Goal: Information Seeking & Learning: Compare options

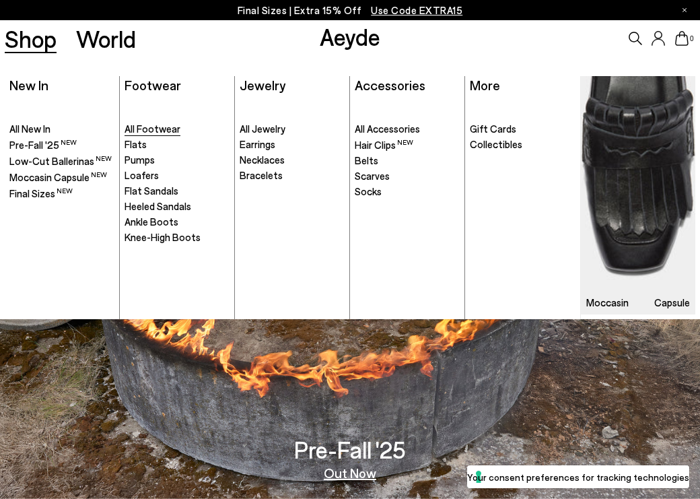
click at [147, 135] on link "All Footwear" at bounding box center [177, 129] width 105 height 13
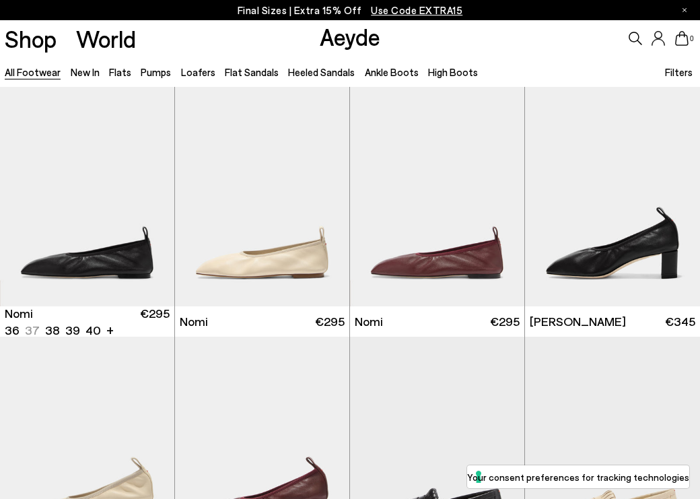
scroll to position [22, 0]
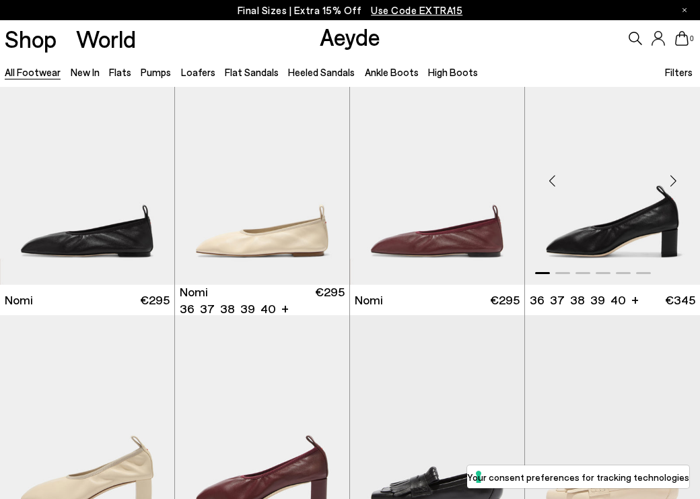
click at [677, 181] on div "Next slide" at bounding box center [673, 180] width 40 height 40
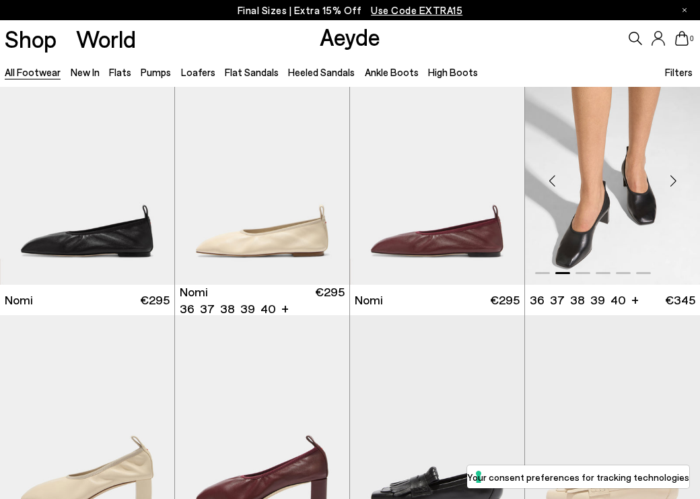
click at [677, 181] on div "Next slide" at bounding box center [673, 180] width 40 height 40
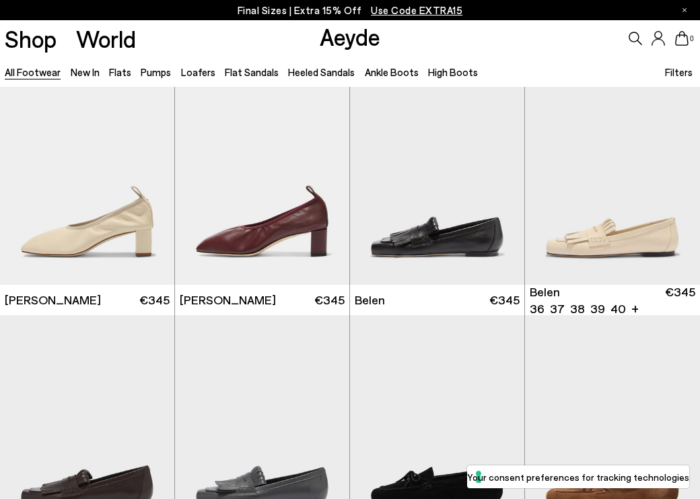
scroll to position [271, 0]
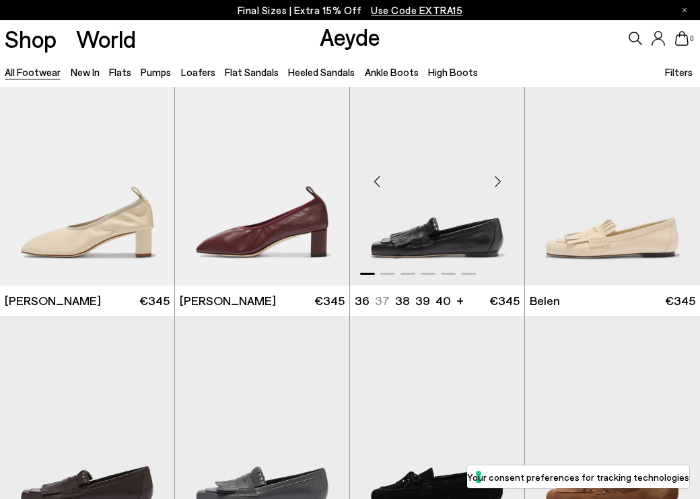
click at [498, 178] on div "Next slide" at bounding box center [497, 181] width 40 height 40
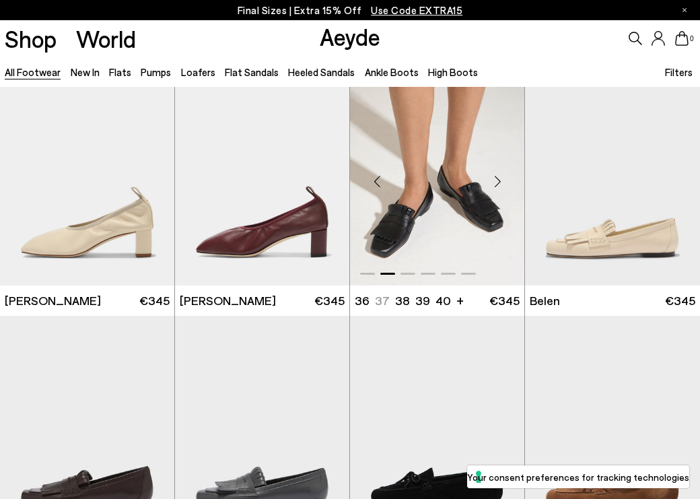
click at [498, 178] on div "Next slide" at bounding box center [497, 181] width 40 height 40
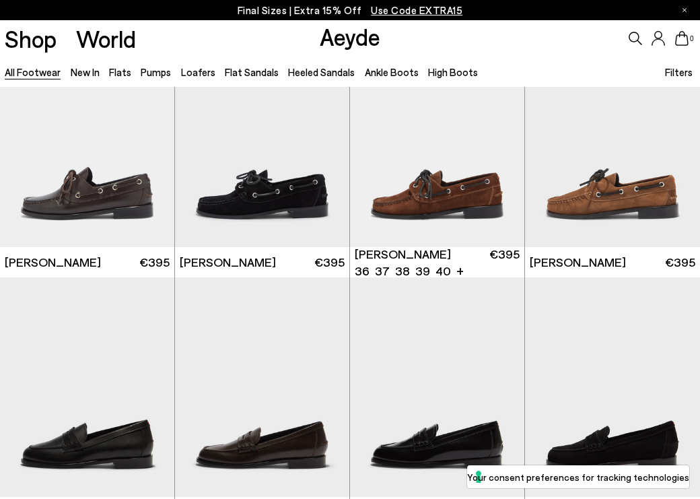
scroll to position [1493, 0]
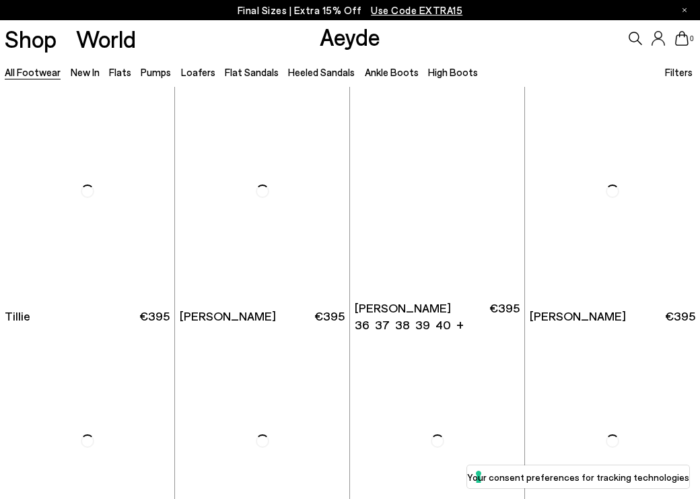
scroll to position [2754, 0]
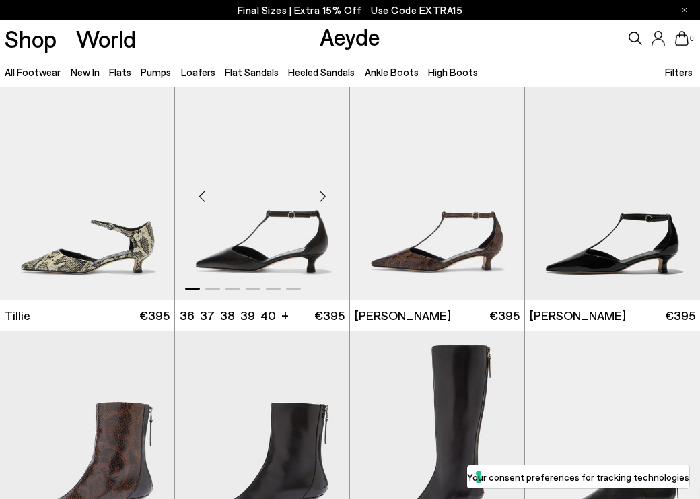
click at [323, 194] on div "Next slide" at bounding box center [322, 196] width 40 height 40
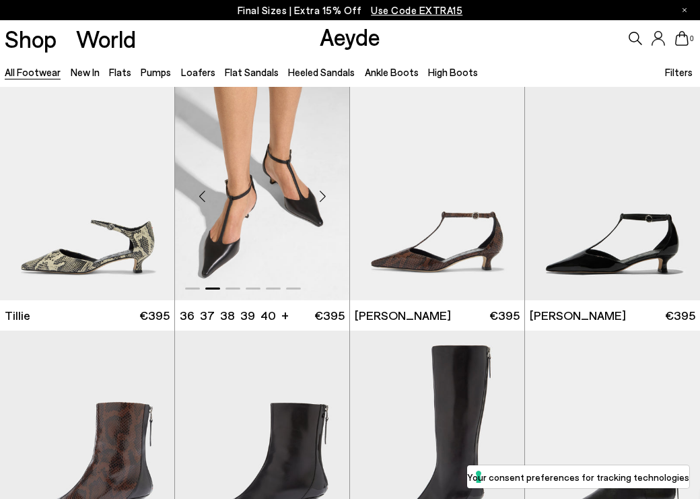
click at [323, 194] on div "Next slide" at bounding box center [322, 196] width 40 height 40
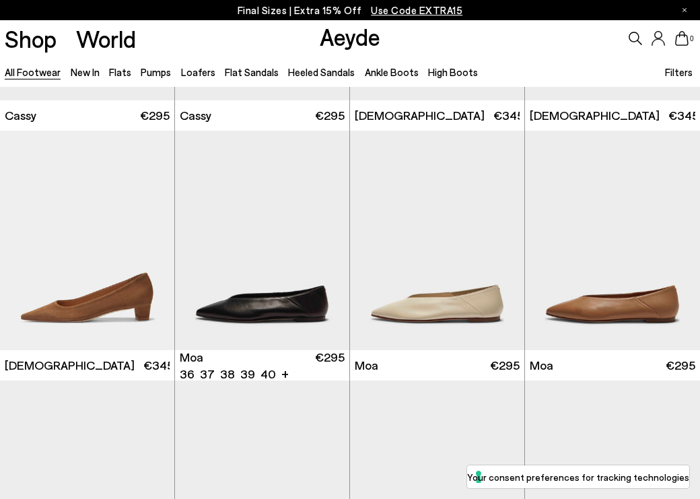
scroll to position [4010, 0]
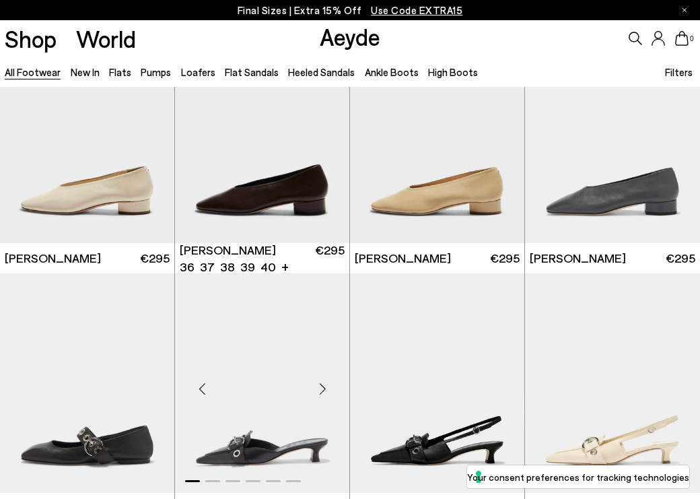
scroll to position [5307, 0]
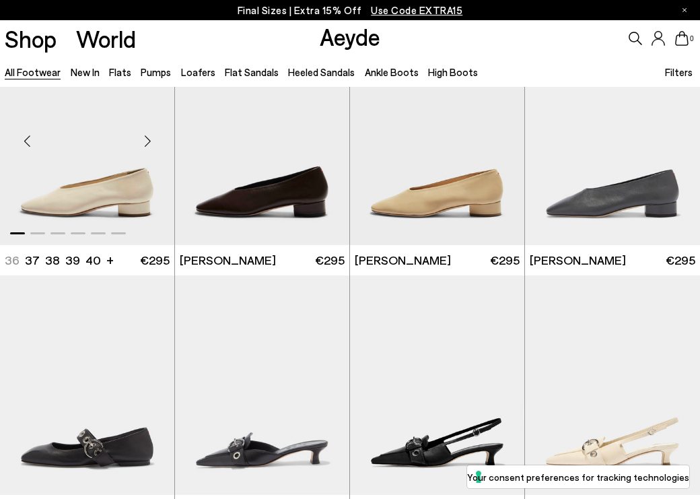
click at [143, 140] on div "Next slide" at bounding box center [147, 141] width 40 height 40
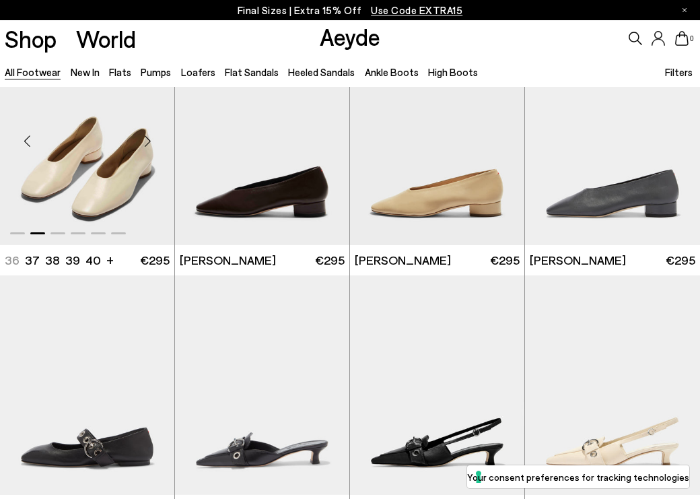
click at [143, 140] on div "Next slide" at bounding box center [147, 141] width 40 height 40
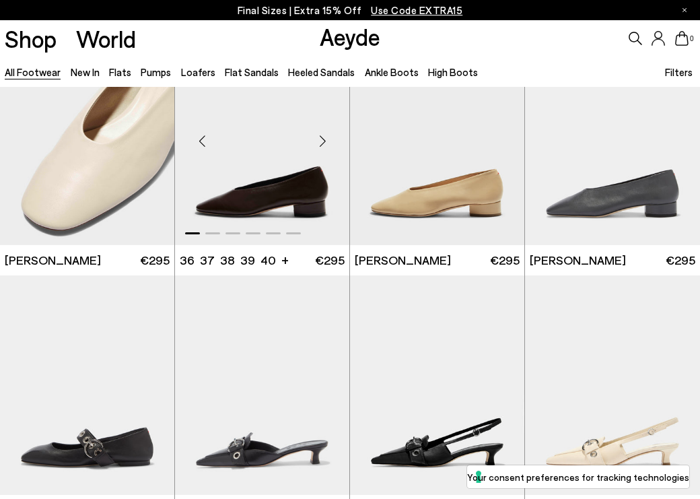
click at [318, 136] on div "Next slide" at bounding box center [322, 141] width 40 height 40
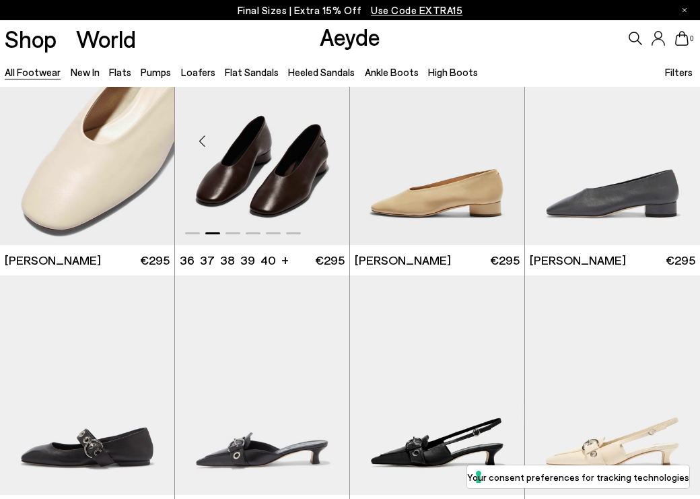
click at [319, 137] on div "Next slide" at bounding box center [322, 141] width 40 height 40
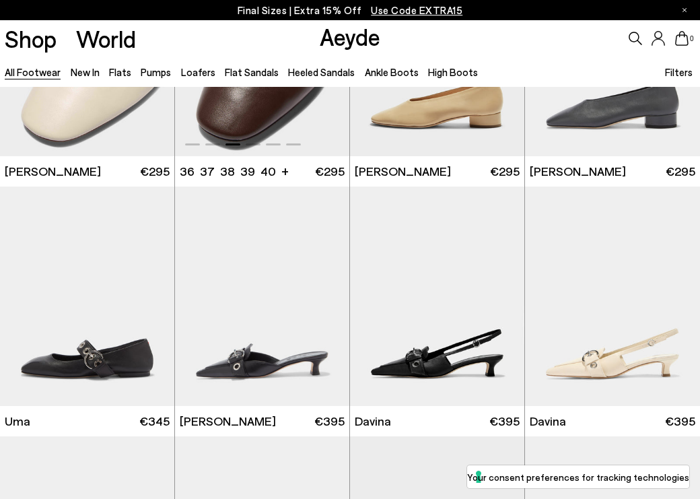
scroll to position [5400, 0]
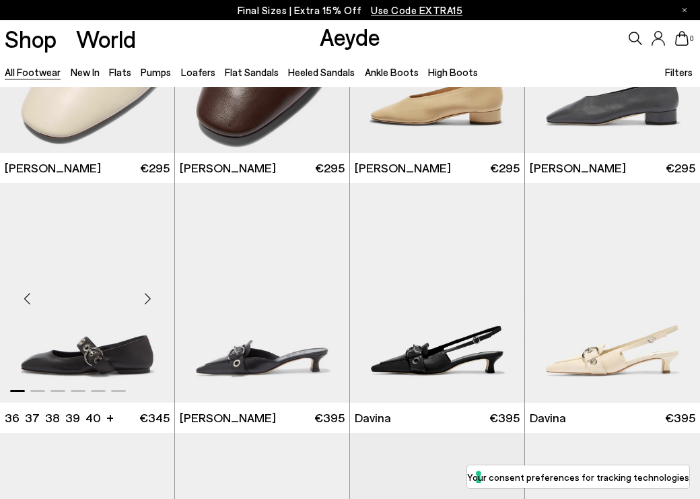
click at [145, 293] on div "Next slide" at bounding box center [147, 298] width 40 height 40
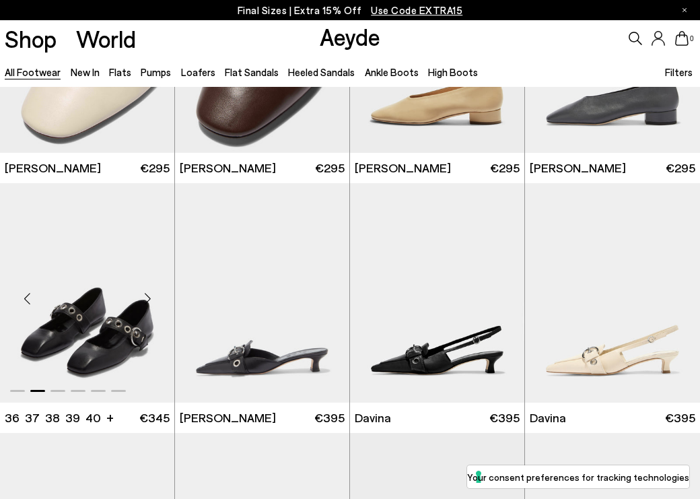
click at [146, 293] on div "Next slide" at bounding box center [147, 298] width 40 height 40
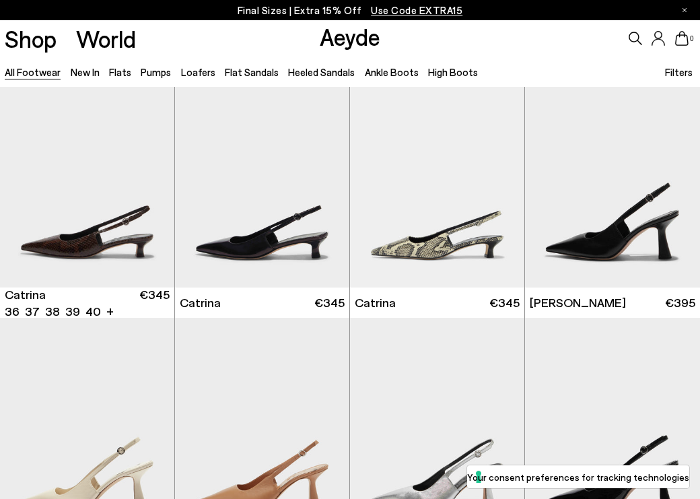
scroll to position [6770, 0]
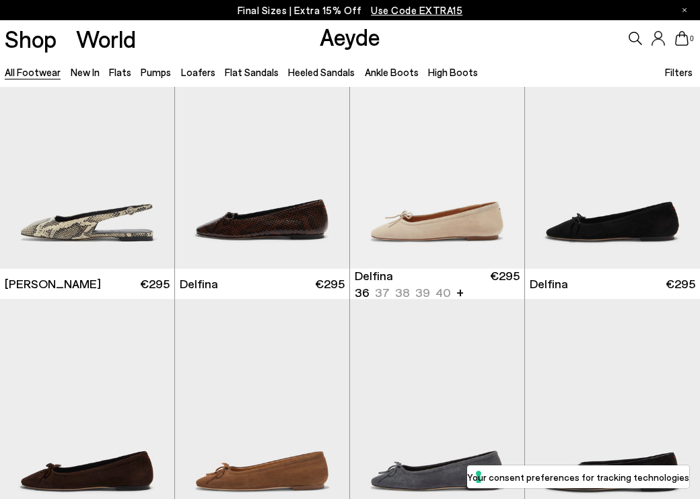
scroll to position [8786, 0]
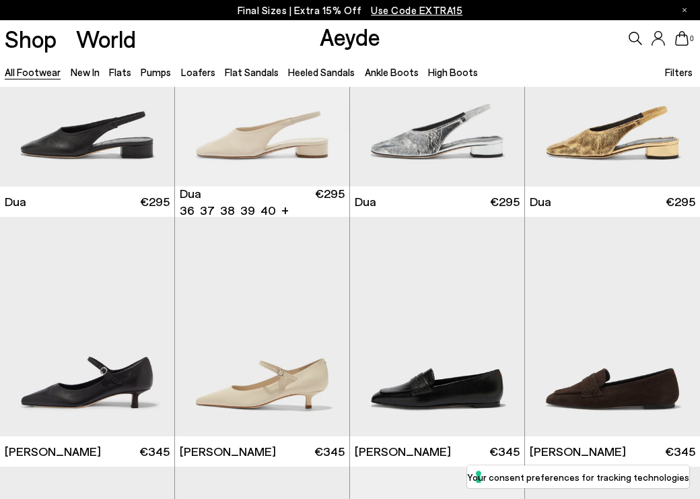
scroll to position [9864, 0]
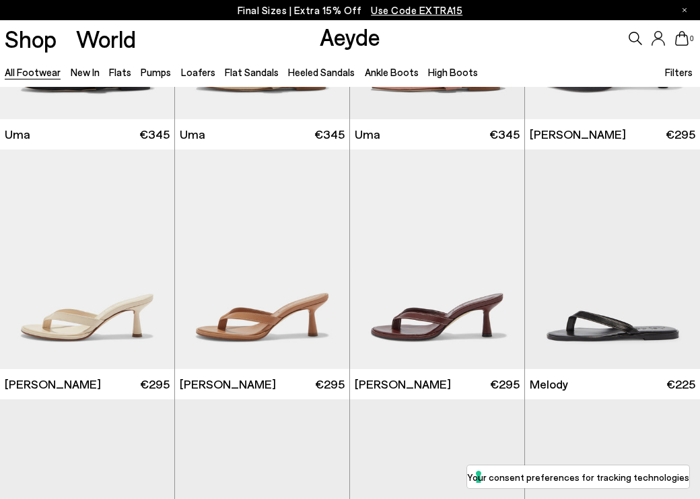
scroll to position [11901, 0]
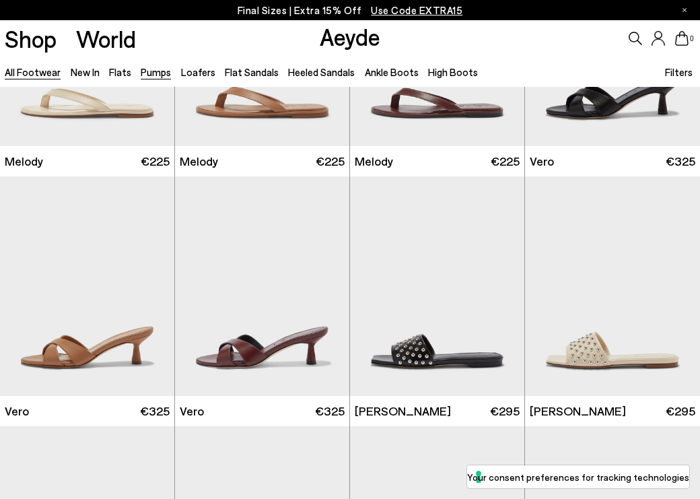
click at [164, 73] on link "Pumps" at bounding box center [156, 72] width 30 height 12
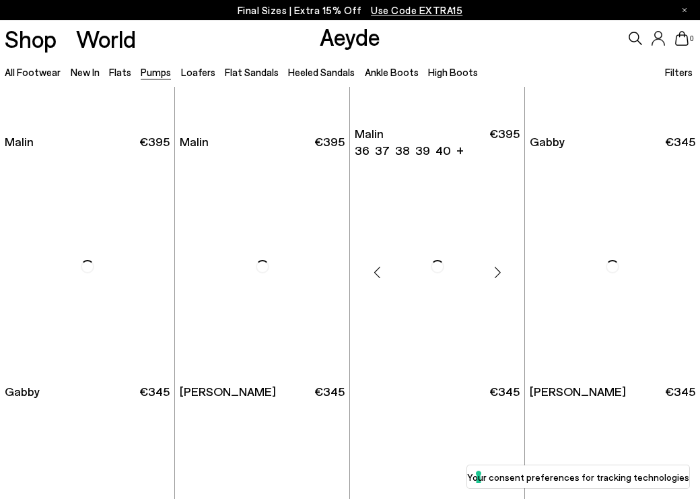
scroll to position [1484, 0]
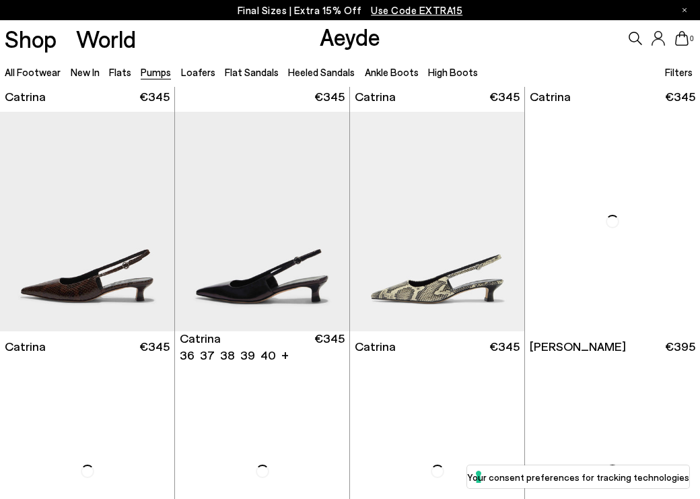
scroll to position [2726, 0]
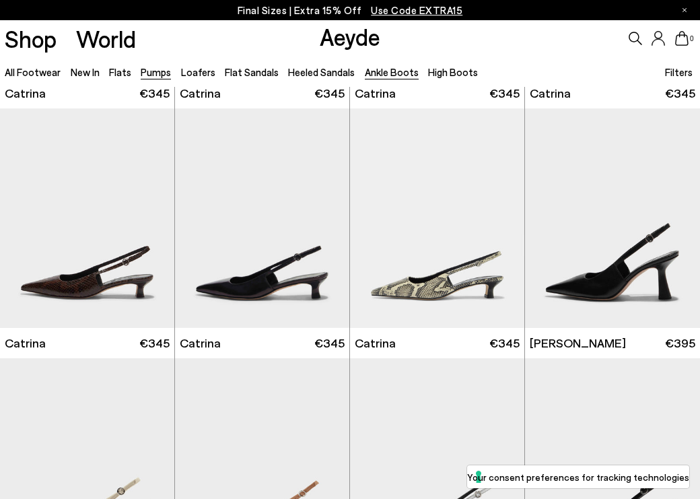
click at [375, 69] on link "Ankle Boots" at bounding box center [392, 72] width 54 height 12
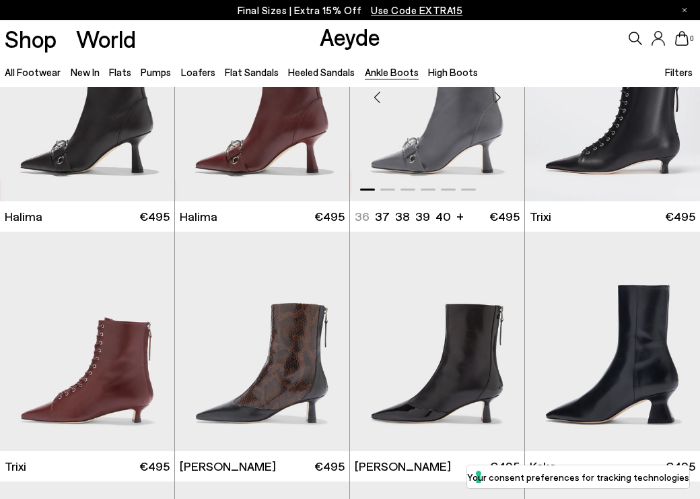
scroll to position [120, 0]
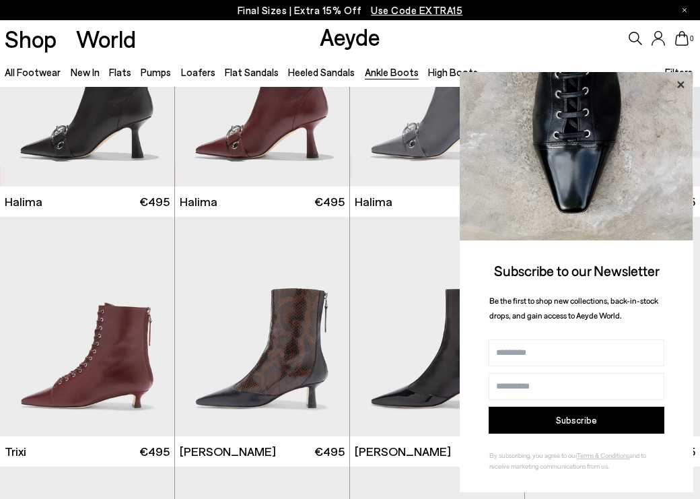
click at [685, 86] on icon at bounding box center [681, 85] width 18 height 18
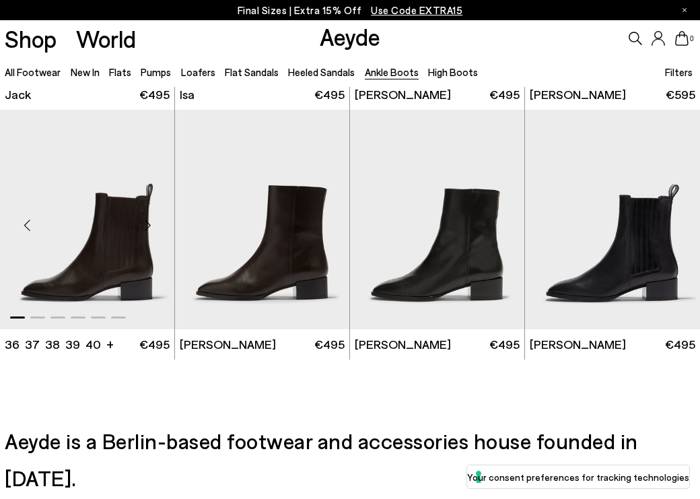
scroll to position [1976, 0]
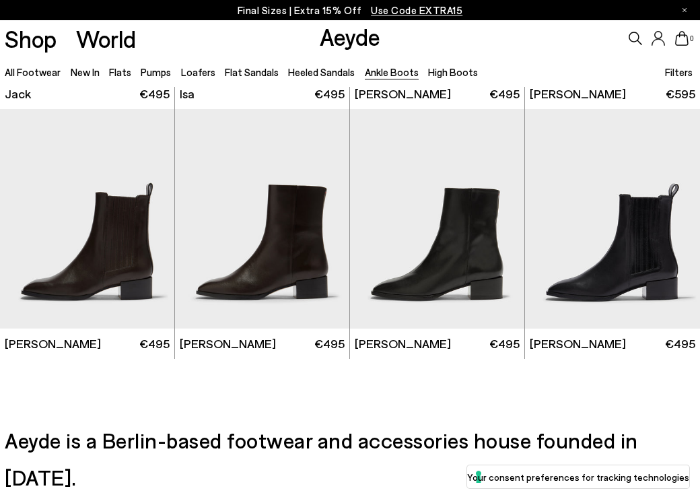
click at [228, 65] on li "Flat Sandals" at bounding box center [252, 72] width 54 height 18
click at [228, 67] on link "Flat Sandals" at bounding box center [252, 72] width 54 height 12
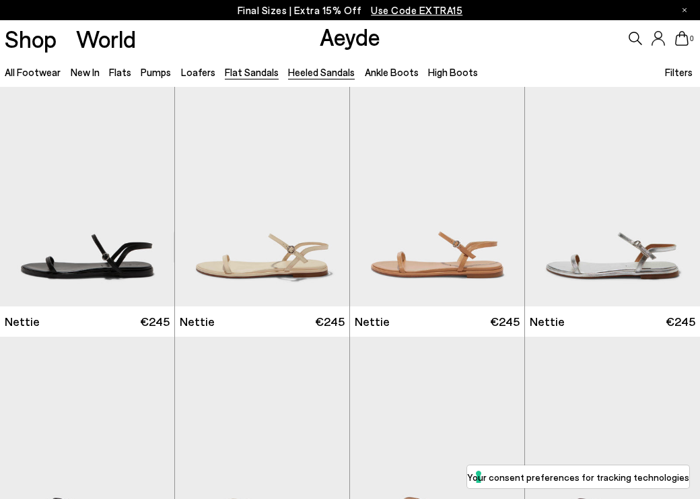
click at [292, 75] on link "Heeled Sandals" at bounding box center [321, 72] width 67 height 12
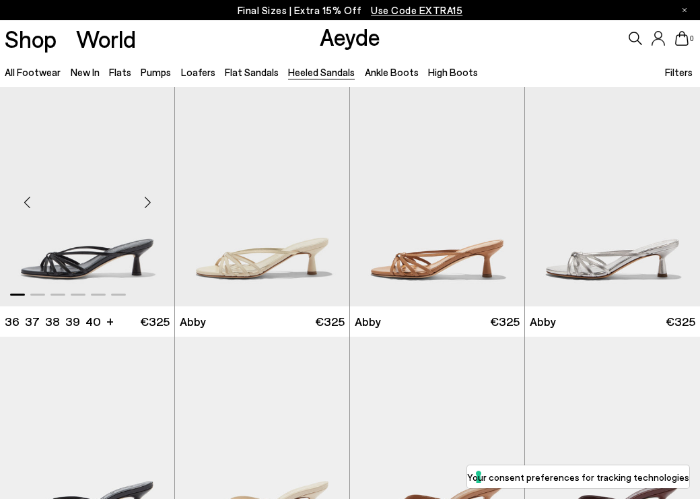
click at [149, 201] on div "Next slide" at bounding box center [147, 202] width 40 height 40
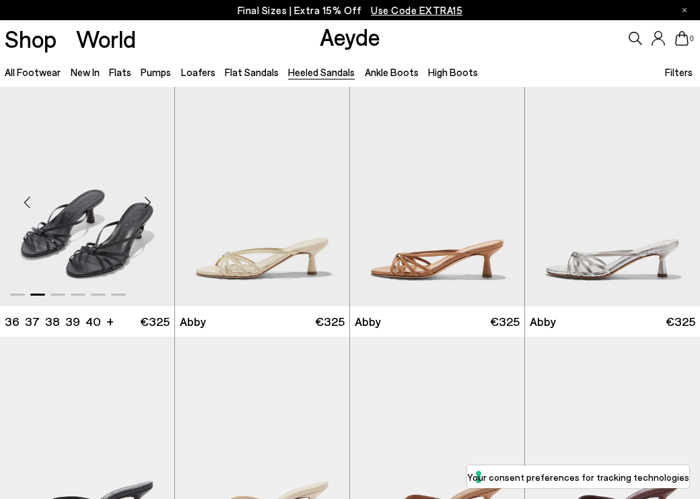
click at [149, 201] on div "Next slide" at bounding box center [147, 202] width 40 height 40
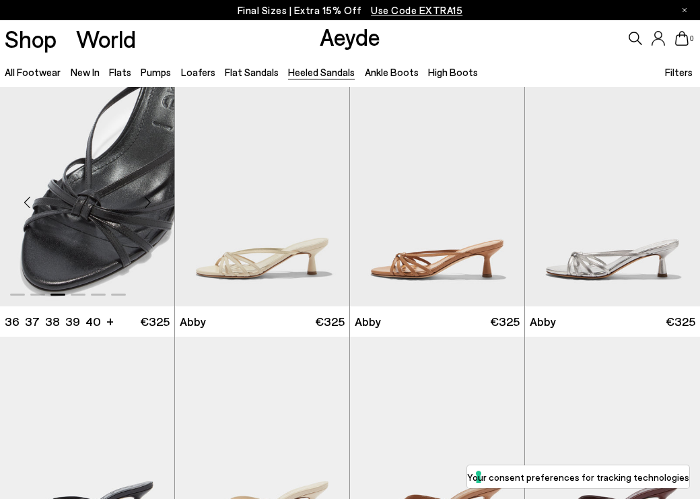
click at [149, 201] on div "Next slide" at bounding box center [147, 202] width 40 height 40
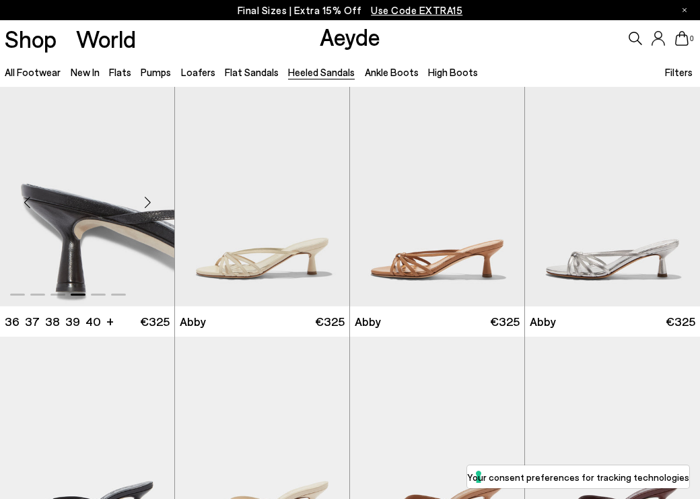
click at [149, 201] on div "Next slide" at bounding box center [147, 202] width 40 height 40
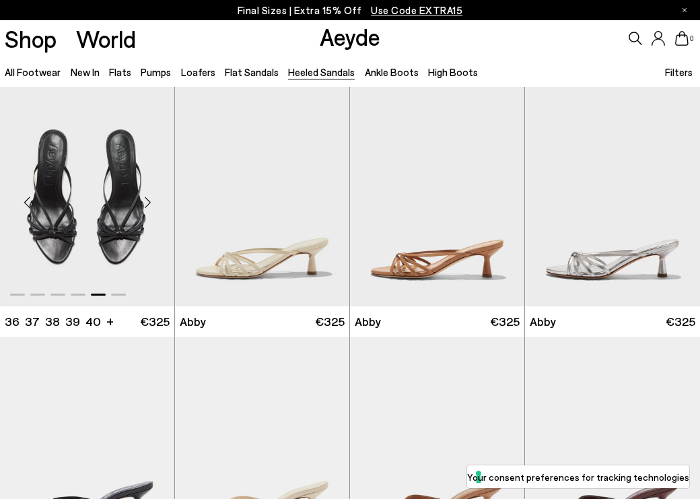
click at [150, 201] on div "Next slide" at bounding box center [147, 202] width 40 height 40
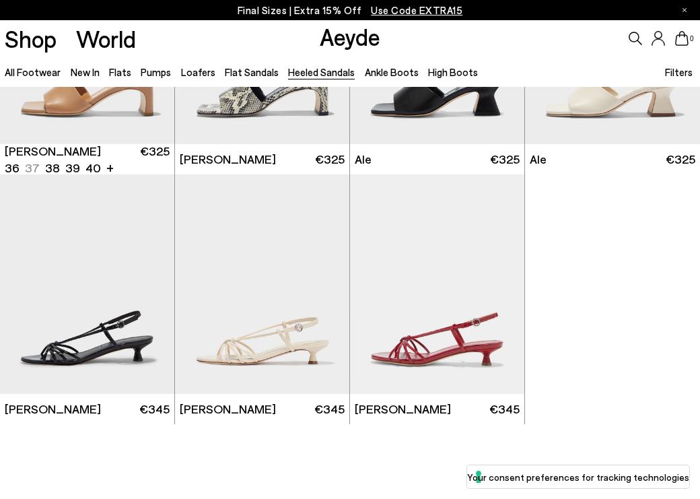
scroll to position [2164, 0]
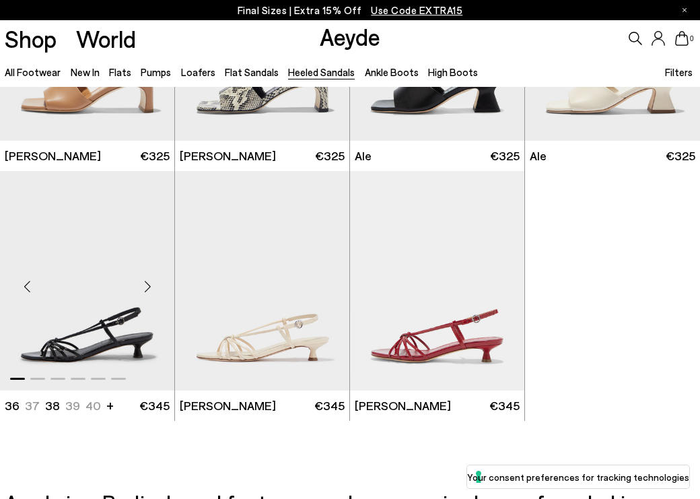
click at [145, 287] on div "Next slide" at bounding box center [147, 286] width 40 height 40
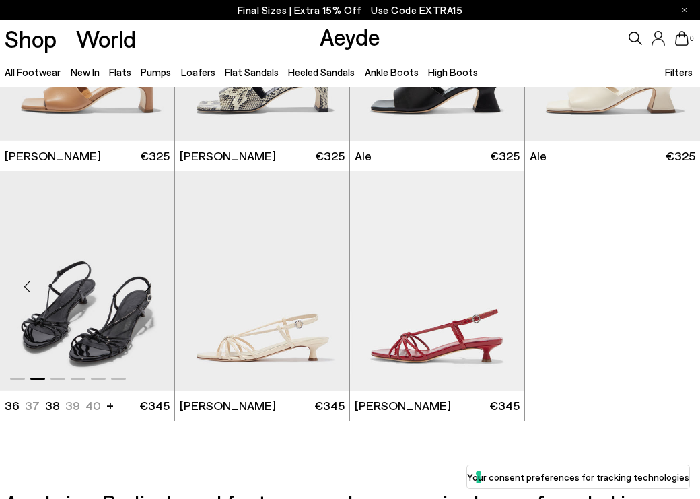
click at [145, 287] on div "Next slide" at bounding box center [147, 286] width 40 height 40
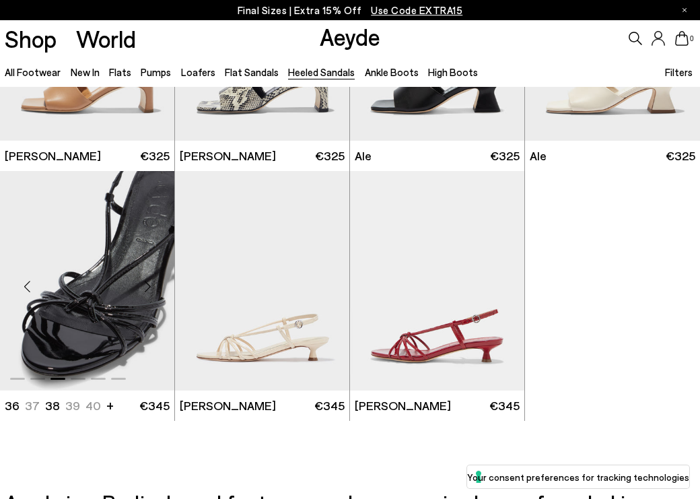
click at [145, 287] on div "Next slide" at bounding box center [147, 286] width 40 height 40
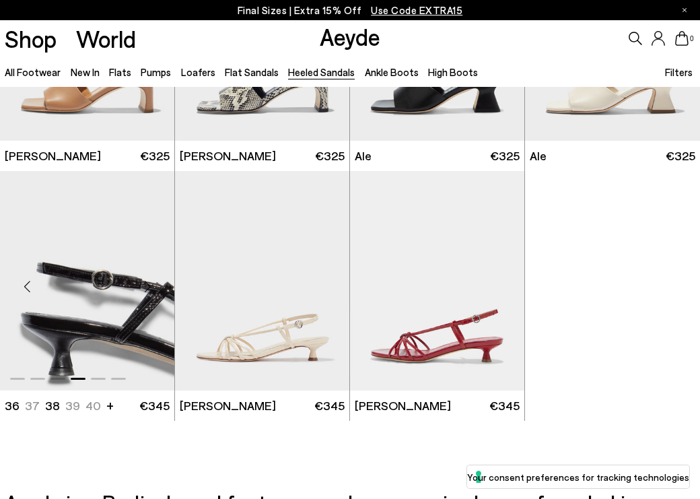
click at [145, 287] on div "Next slide" at bounding box center [147, 286] width 40 height 40
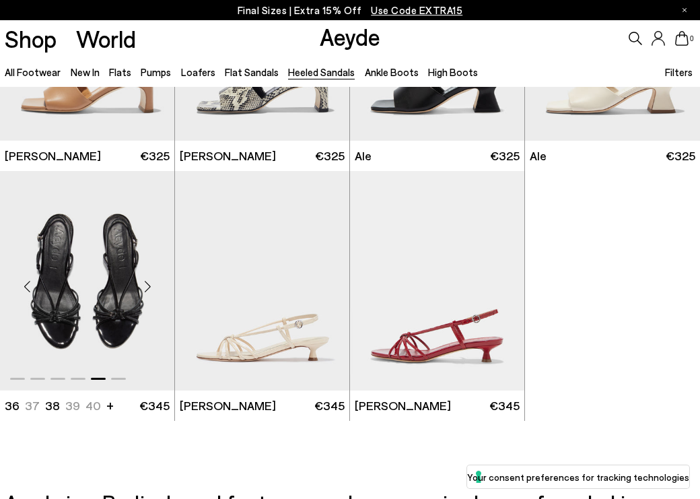
click at [146, 287] on div "Next slide" at bounding box center [147, 286] width 40 height 40
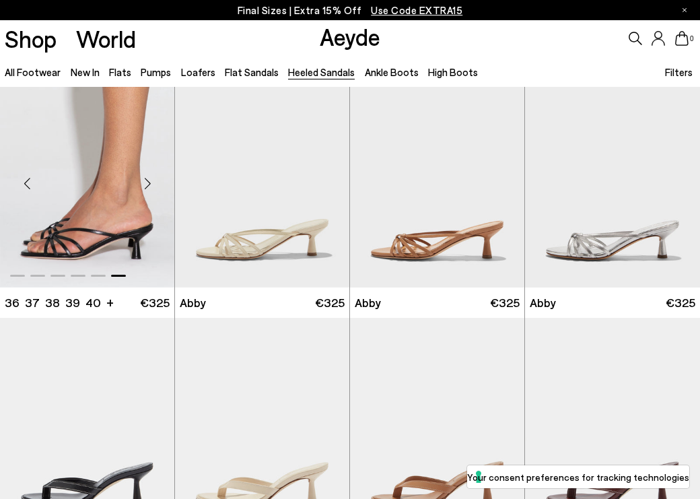
scroll to position [24, 0]
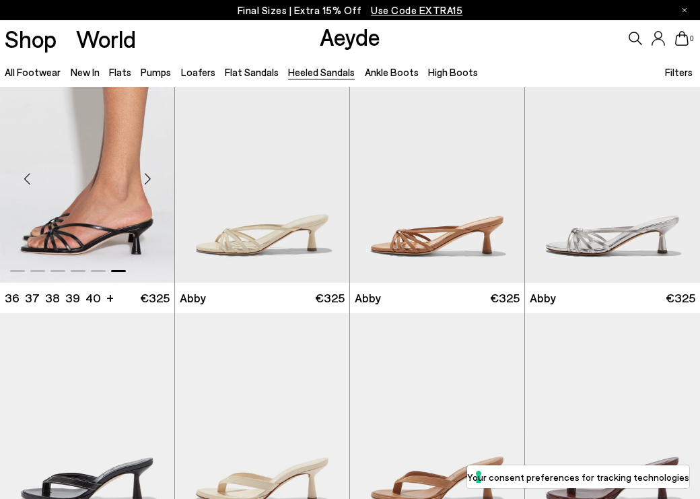
click at [149, 166] on div "Next slide" at bounding box center [147, 178] width 40 height 40
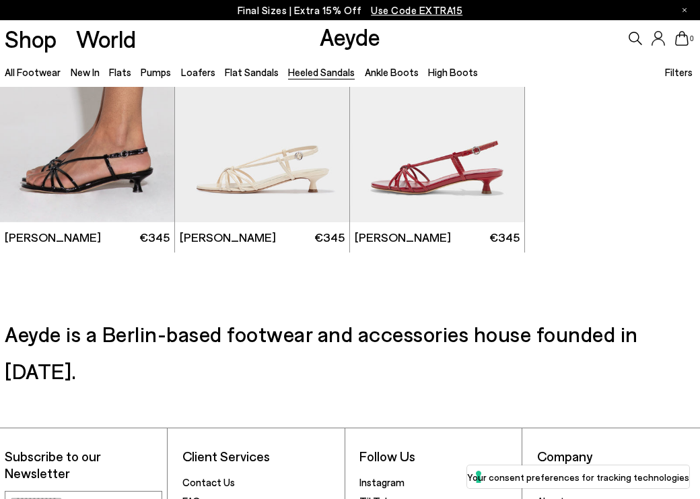
scroll to position [2334, 0]
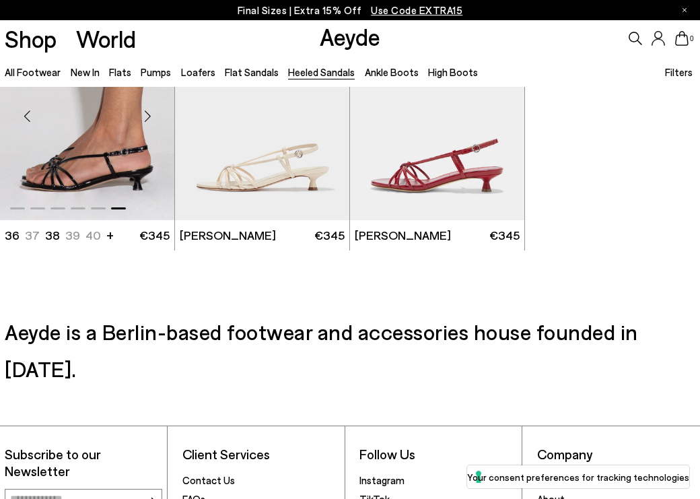
click at [36, 240] on ul "36 37 37.5 38 38.5 39 +" at bounding box center [51, 235] width 92 height 17
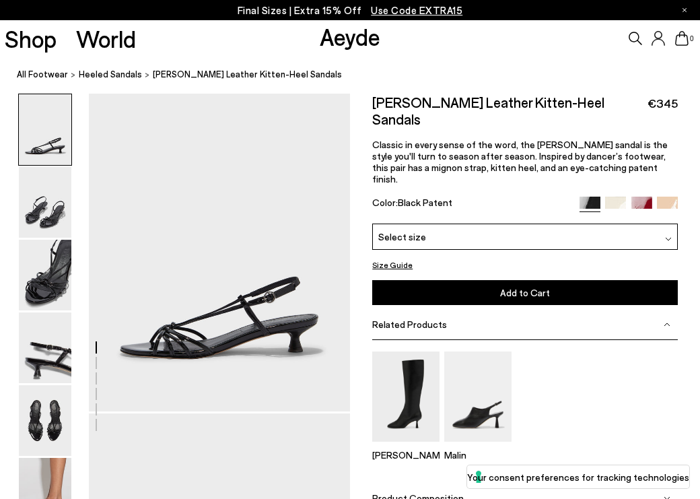
scroll to position [31, 0]
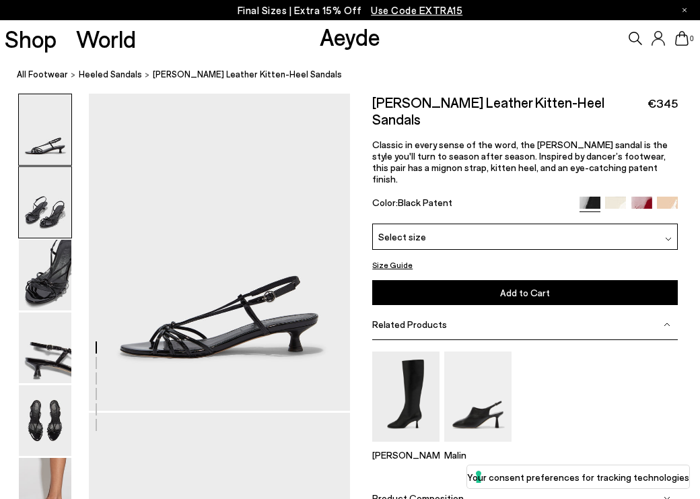
click at [61, 207] on img at bounding box center [45, 202] width 53 height 71
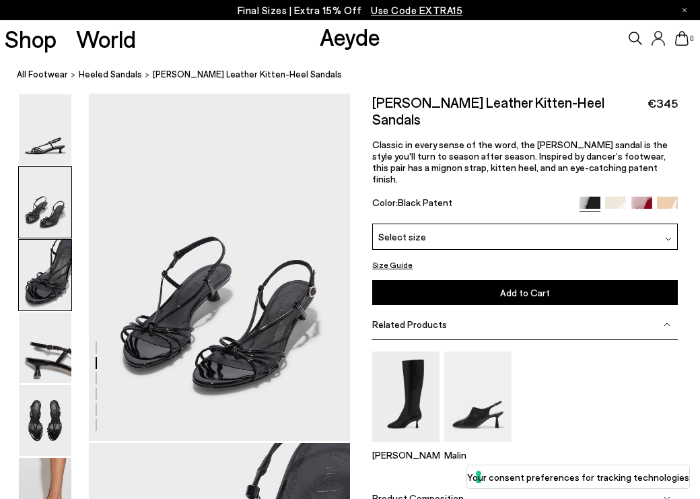
click at [56, 272] on img at bounding box center [45, 275] width 53 height 71
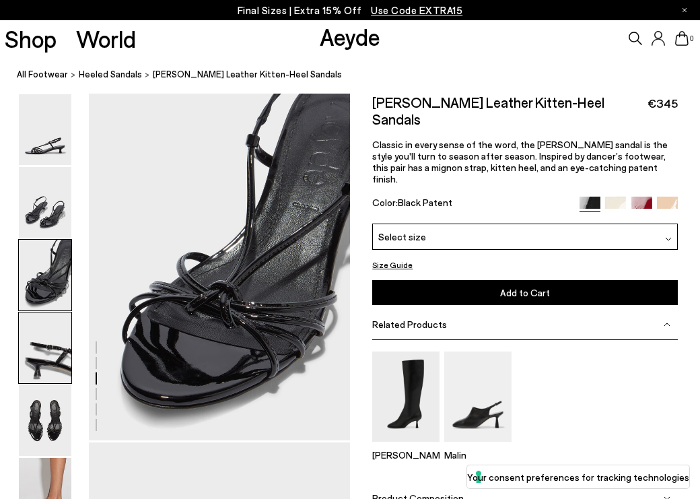
click at [54, 349] on img at bounding box center [45, 347] width 53 height 71
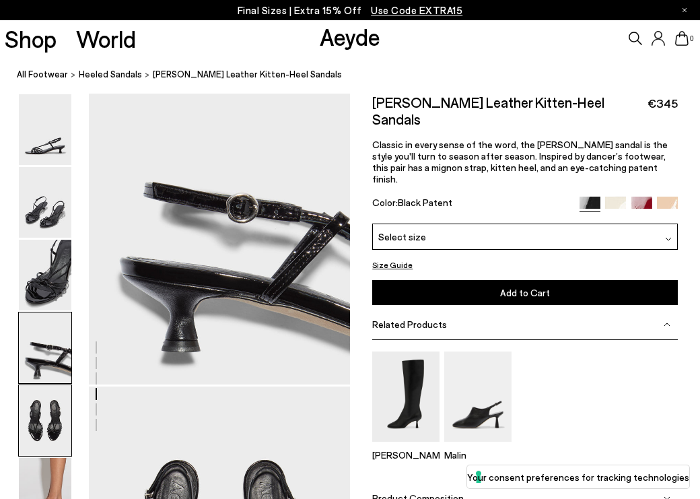
click at [55, 402] on img at bounding box center [45, 420] width 53 height 71
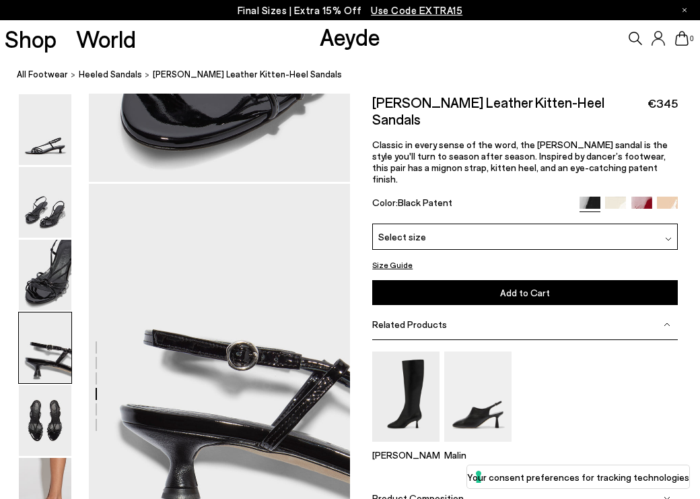
scroll to position [1032, 0]
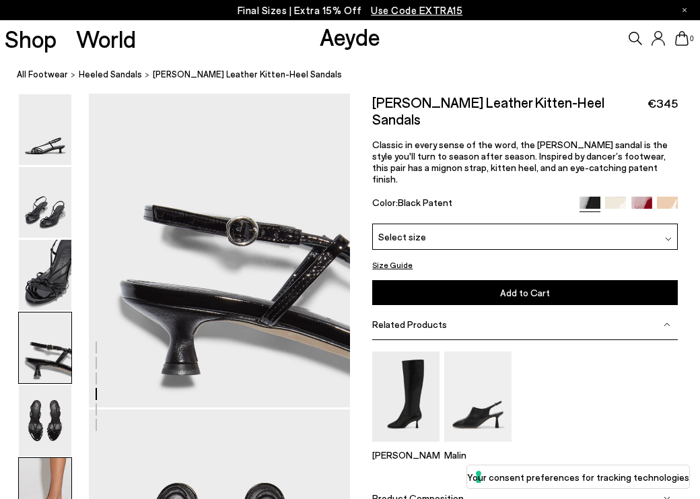
click at [36, 475] on img at bounding box center [45, 493] width 53 height 71
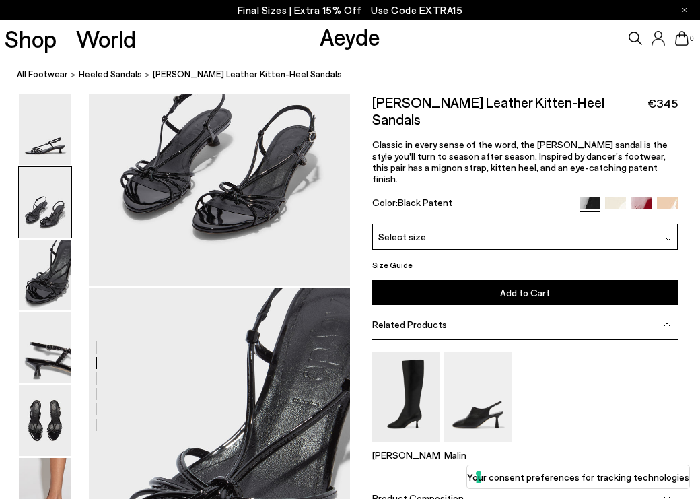
scroll to position [500, 0]
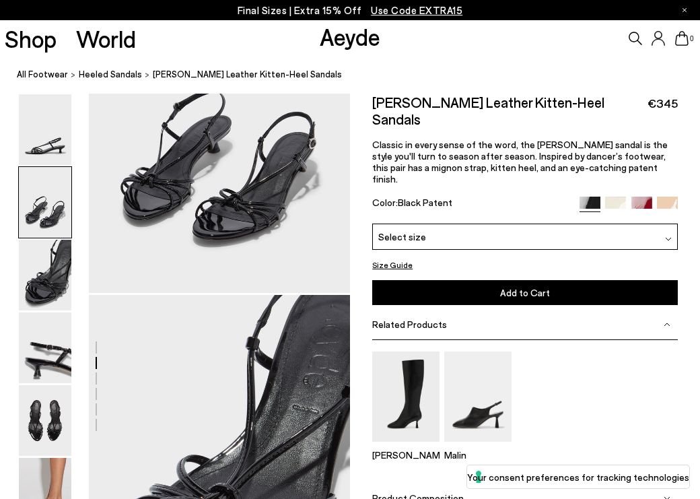
click at [638, 196] on img at bounding box center [642, 206] width 21 height 21
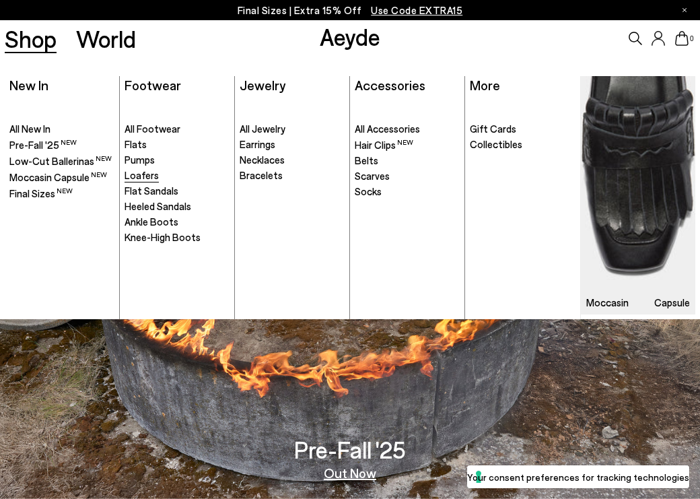
click at [137, 174] on span "Loafers" at bounding box center [142, 175] width 34 height 12
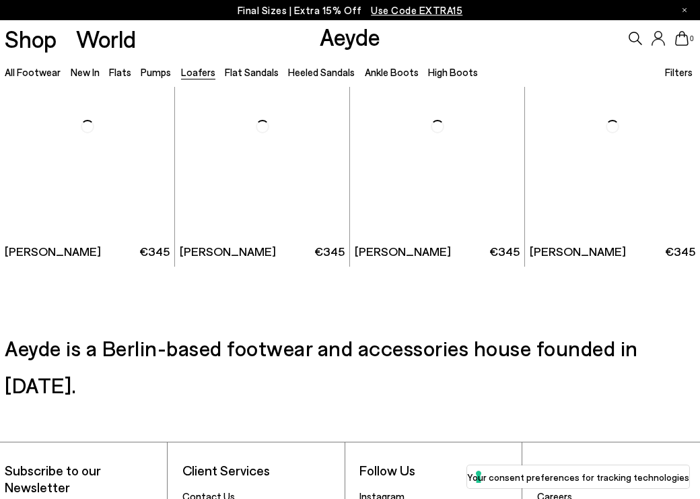
scroll to position [1808, 0]
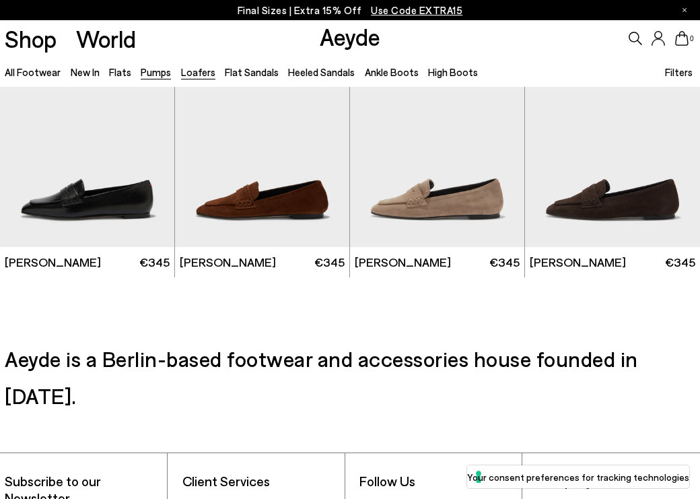
click at [145, 73] on link "Pumps" at bounding box center [156, 72] width 30 height 12
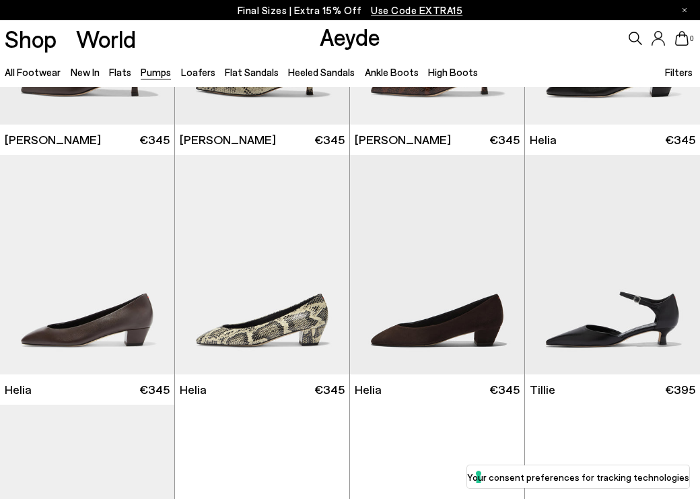
scroll to position [556, 0]
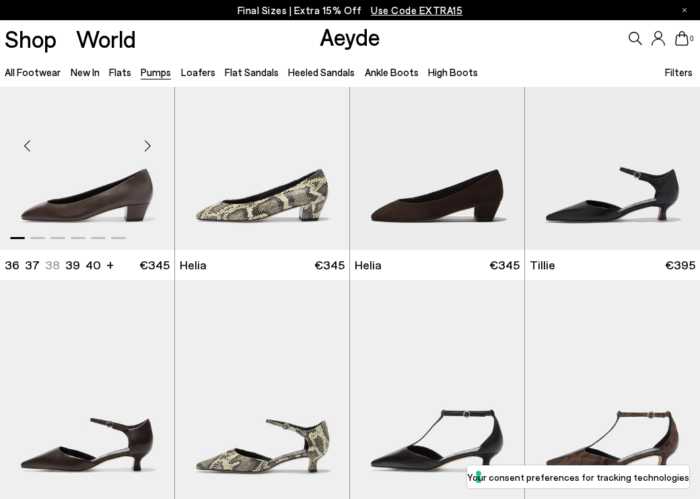
click at [148, 149] on div "Next slide" at bounding box center [147, 145] width 40 height 40
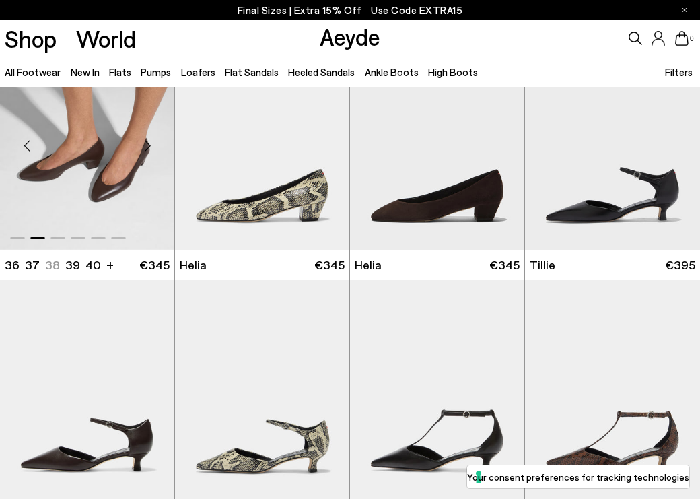
click at [148, 149] on div "Next slide" at bounding box center [147, 145] width 40 height 40
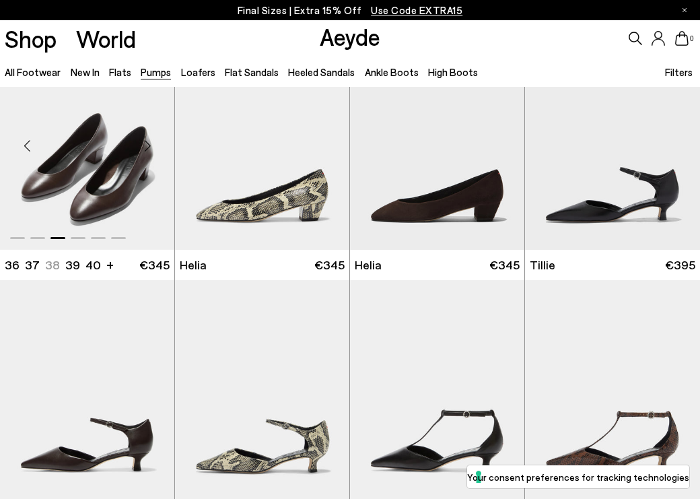
click at [149, 149] on div "Next slide" at bounding box center [147, 145] width 40 height 40
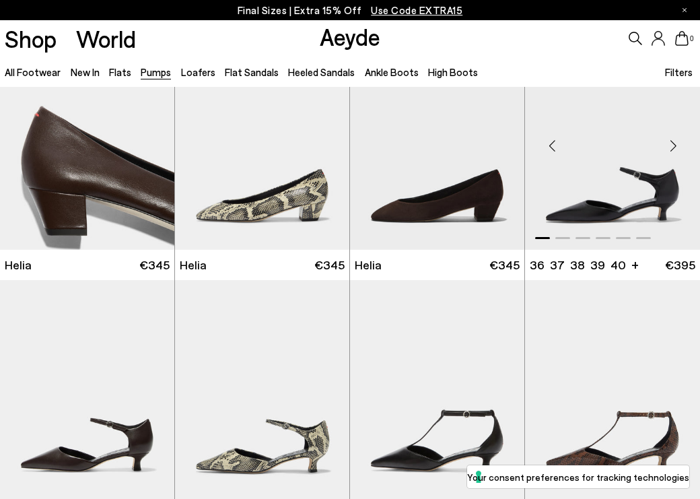
click at [669, 140] on div "Next slide" at bounding box center [673, 145] width 40 height 40
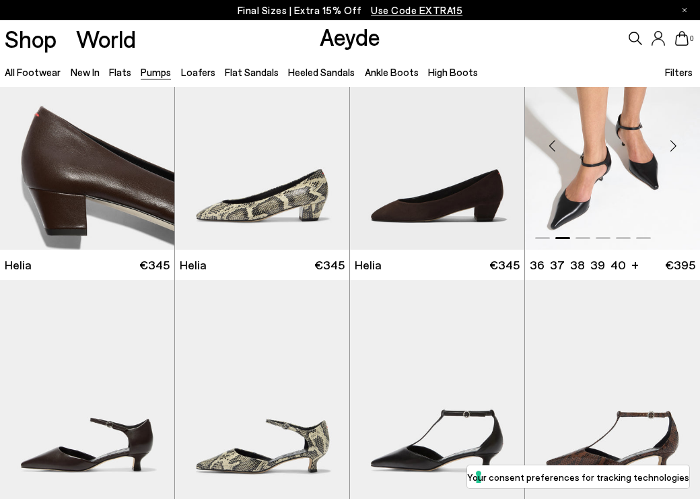
click at [669, 140] on div "Next slide" at bounding box center [673, 145] width 40 height 40
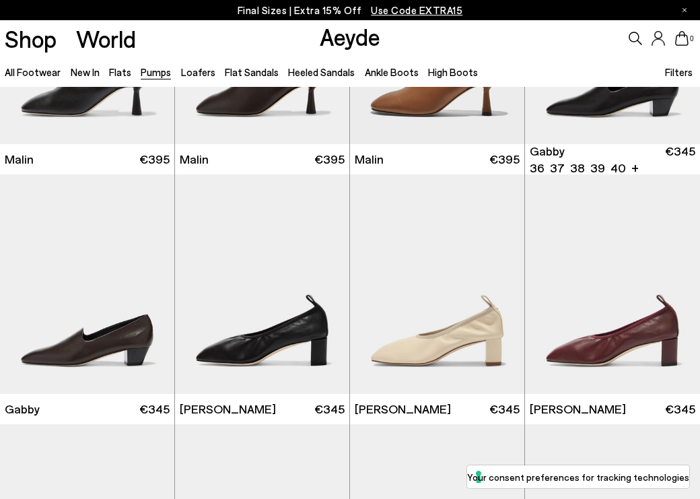
scroll to position [1541, 0]
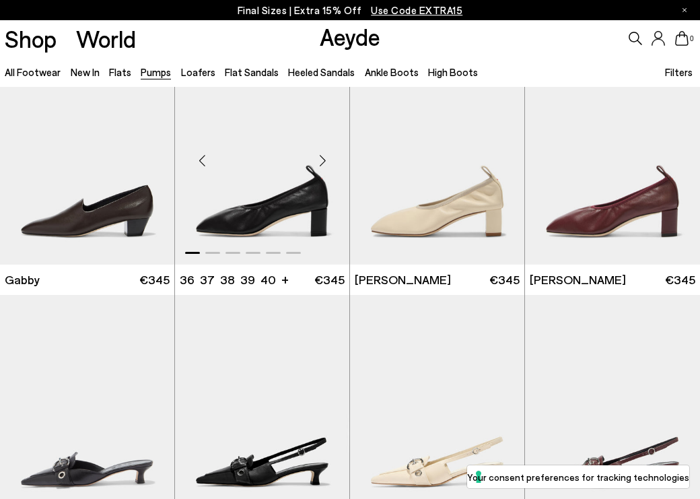
click at [327, 155] on div "Next slide" at bounding box center [322, 160] width 40 height 40
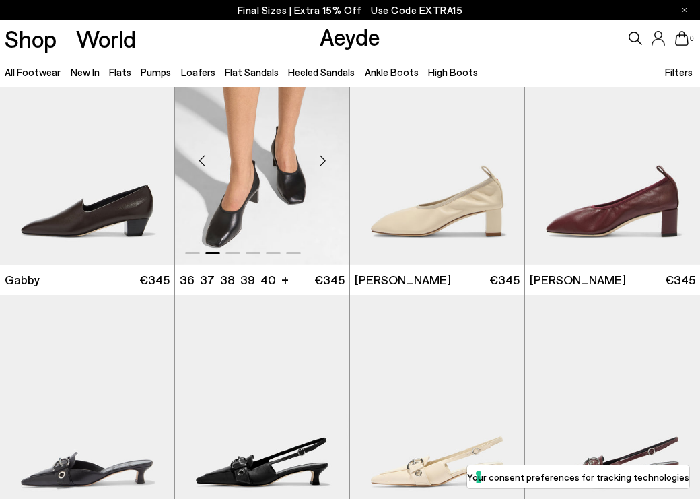
click at [327, 155] on div "Next slide" at bounding box center [322, 160] width 40 height 40
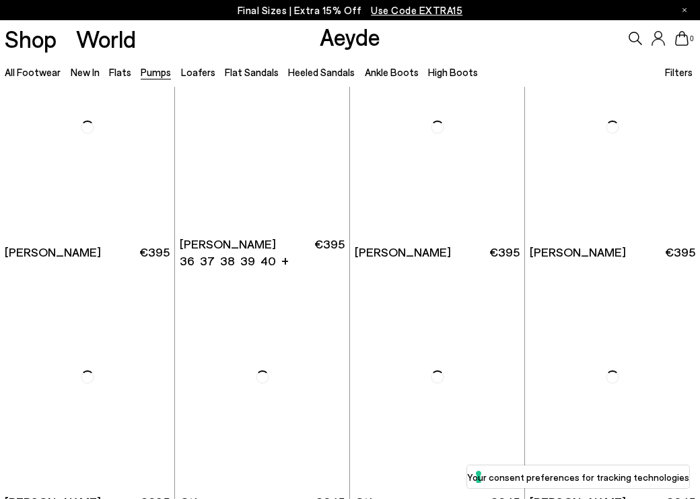
scroll to position [3849, 0]
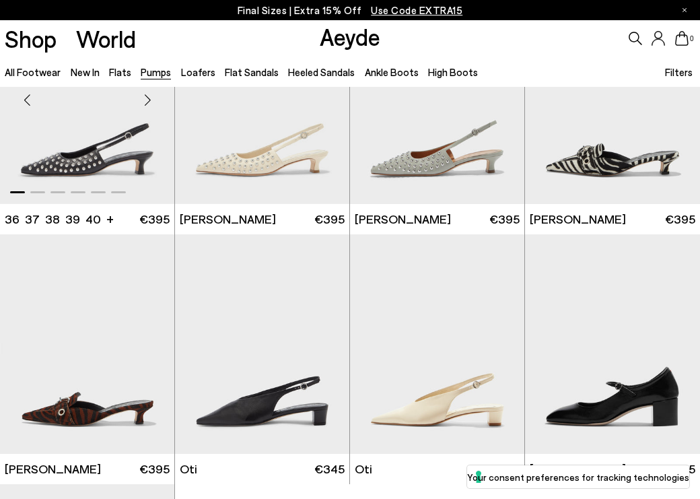
click at [153, 119] on div "Next slide" at bounding box center [147, 99] width 40 height 40
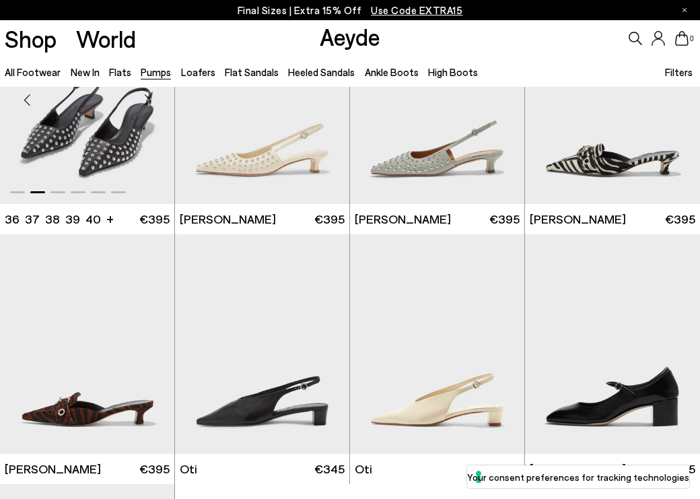
click at [153, 119] on div "Next slide" at bounding box center [147, 99] width 40 height 40
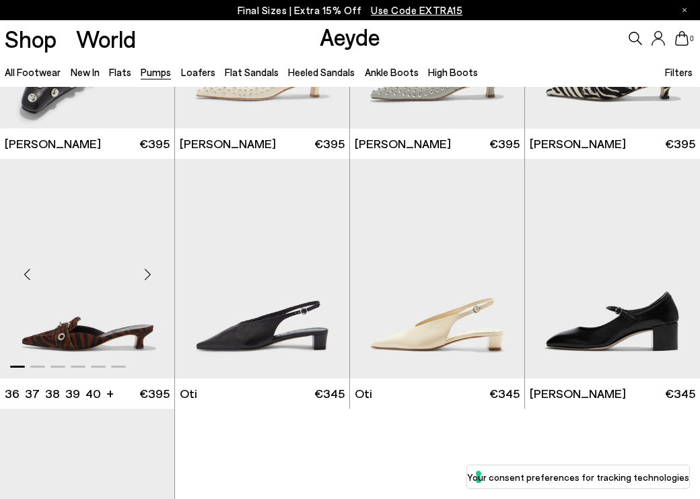
scroll to position [3927, 0]
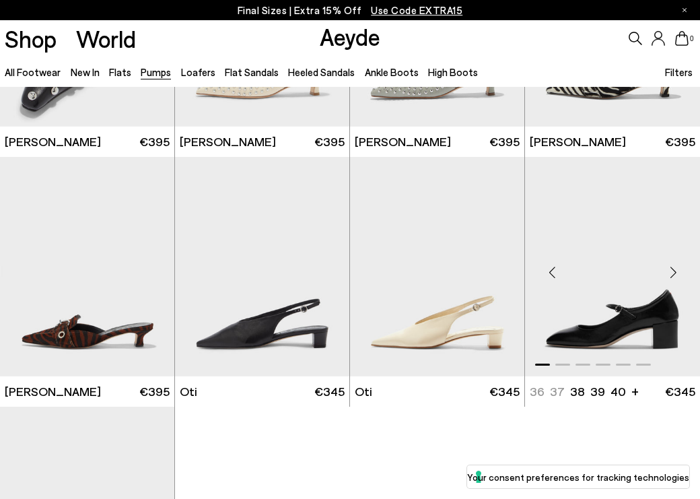
click at [672, 273] on div "Next slide" at bounding box center [673, 272] width 40 height 40
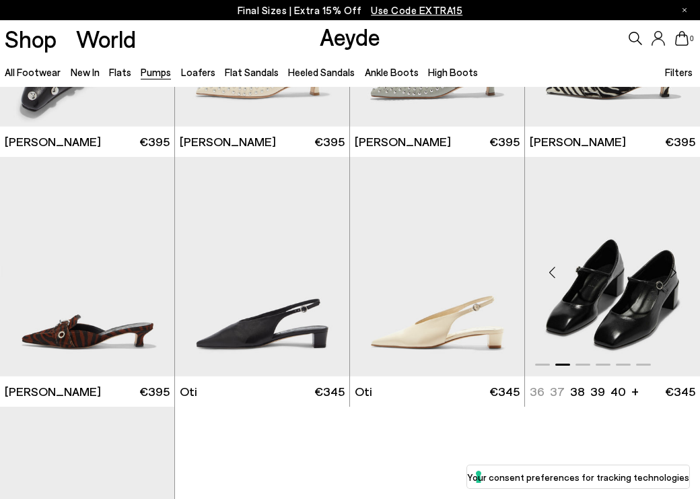
click at [672, 271] on div "Next slide" at bounding box center [673, 272] width 40 height 40
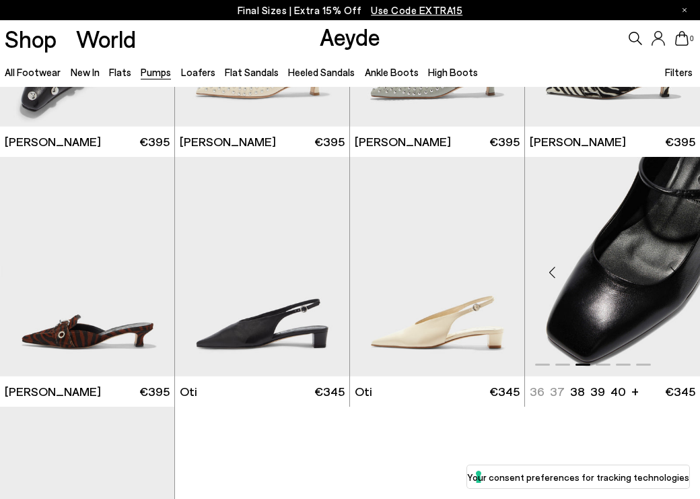
click at [672, 271] on div "Next slide" at bounding box center [673, 272] width 40 height 40
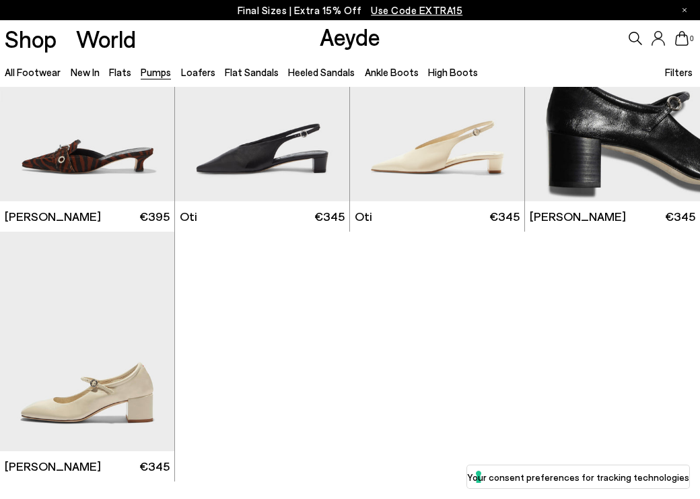
scroll to position [4194, 0]
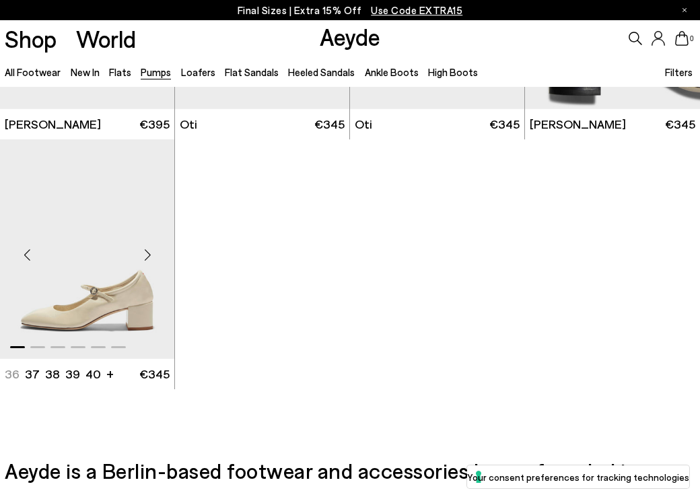
click at [141, 252] on div "Next slide" at bounding box center [147, 254] width 40 height 40
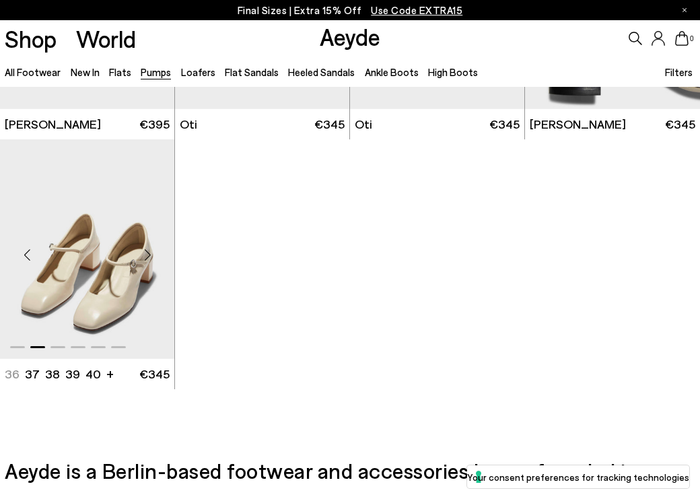
click at [143, 253] on div "Next slide" at bounding box center [147, 254] width 40 height 40
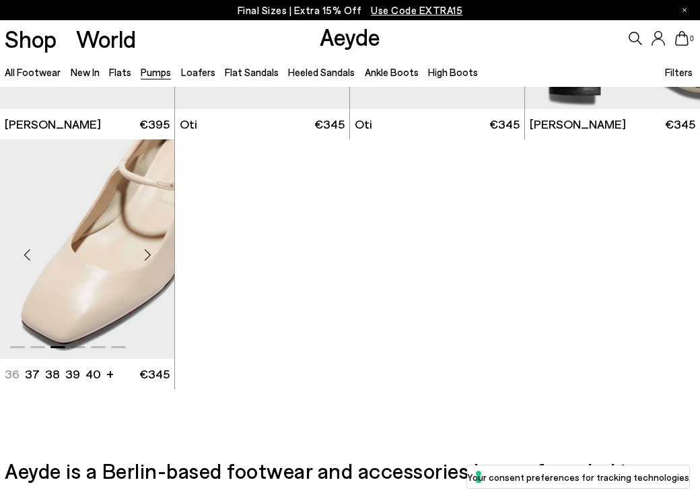
click at [143, 253] on div "Next slide" at bounding box center [147, 254] width 40 height 40
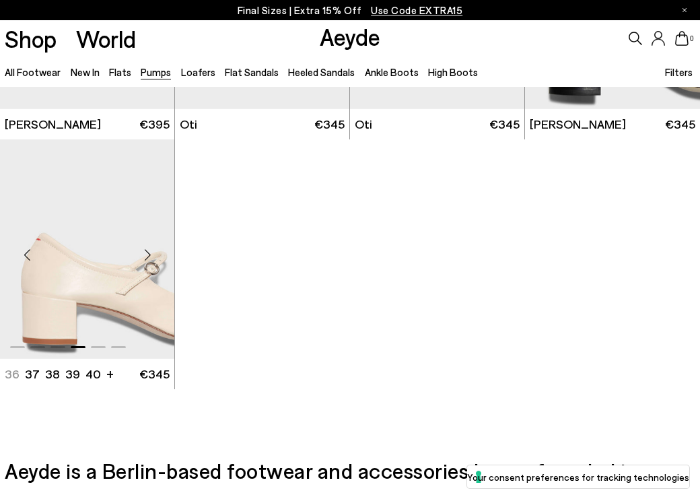
click at [145, 253] on div "Next slide" at bounding box center [147, 254] width 40 height 40
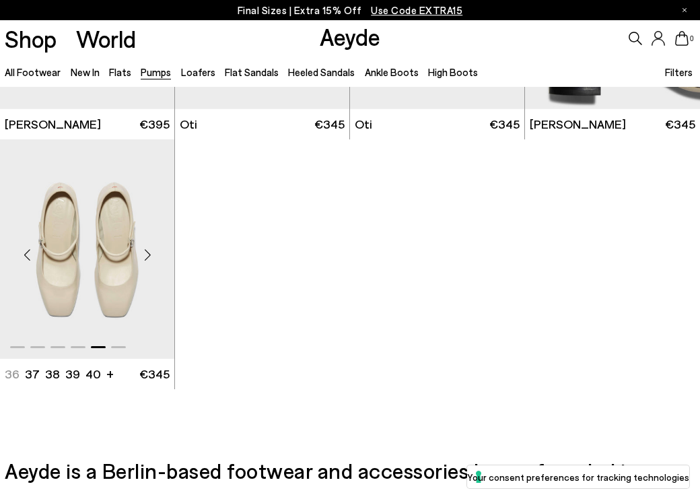
click at [145, 253] on div "Next slide" at bounding box center [147, 254] width 40 height 40
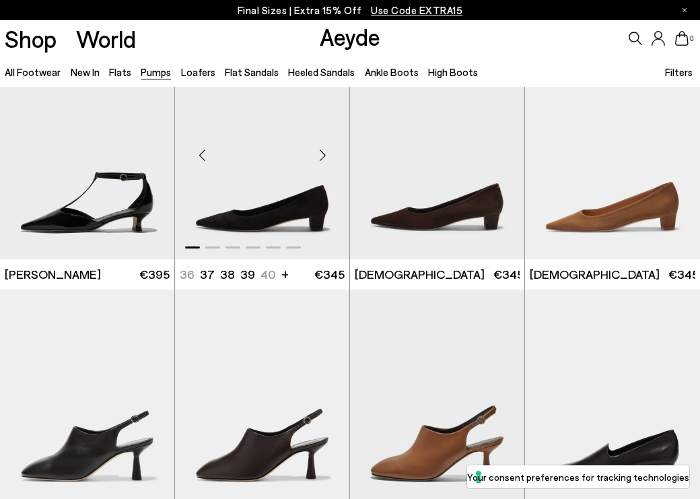
scroll to position [1046, 0]
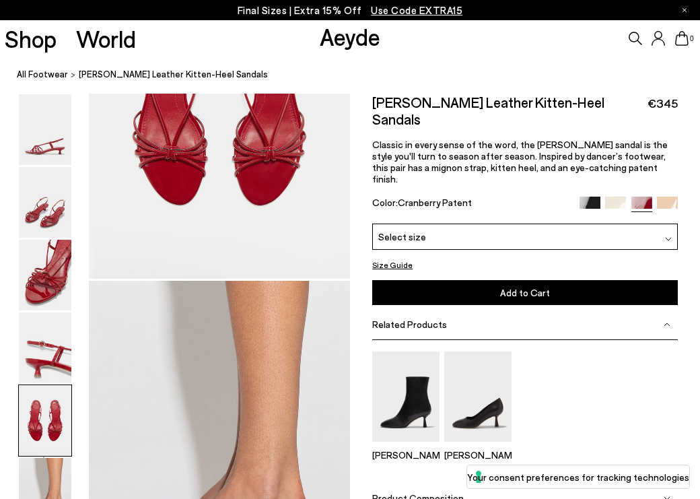
scroll to position [1472, 0]
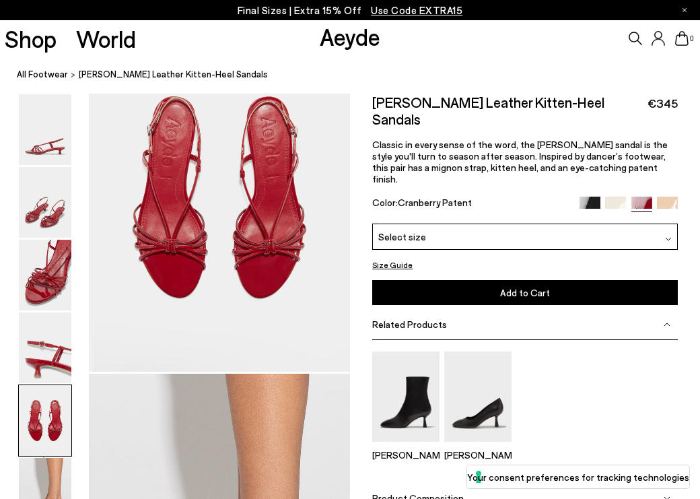
click at [595, 196] on img at bounding box center [590, 206] width 21 height 21
